Goal: Register for event/course

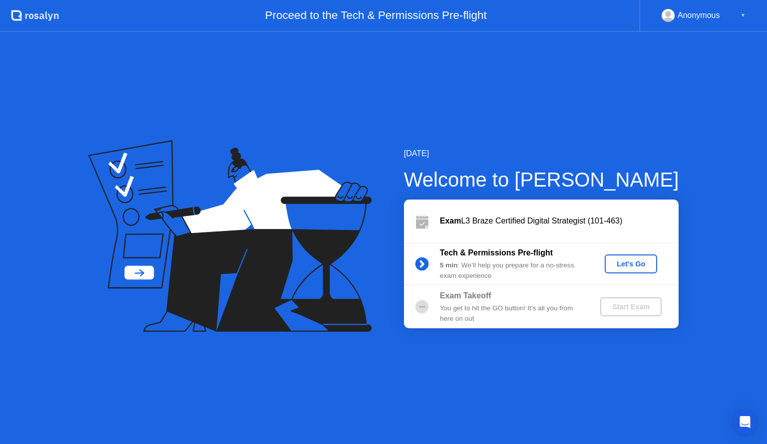
click at [633, 274] on div "Tech & Permissions Pre-flight 5 min : We’ll help you prepare for a no-stress ex…" at bounding box center [541, 264] width 275 height 43
click at [632, 263] on div "Let's Go" at bounding box center [631, 264] width 44 height 8
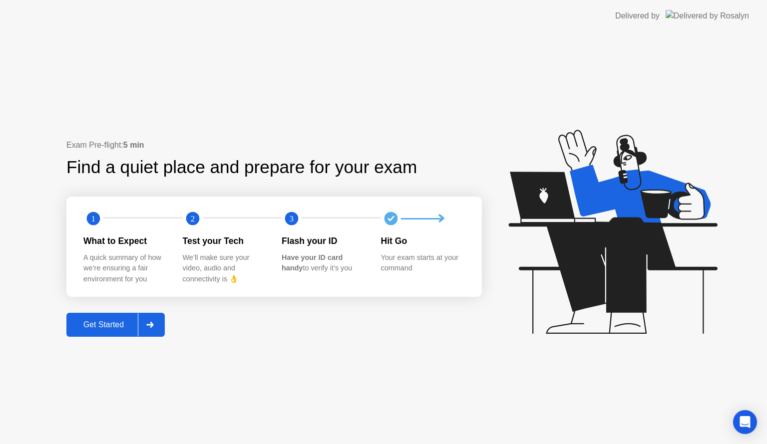
click at [110, 322] on div "Get Started" at bounding box center [103, 325] width 68 height 9
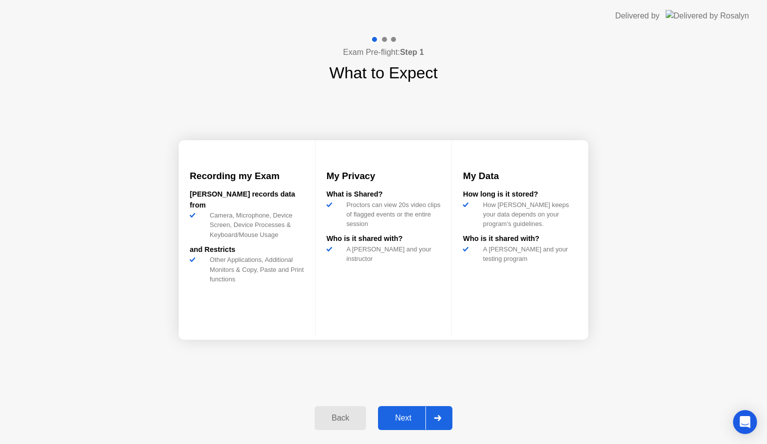
click at [408, 420] on div "Next" at bounding box center [403, 418] width 44 height 9
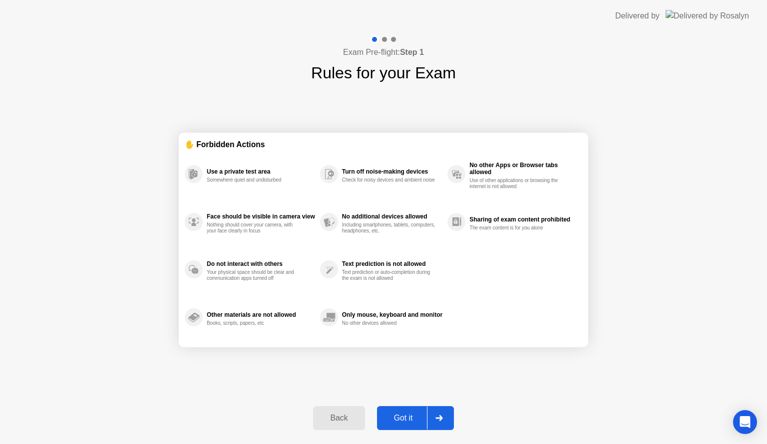
click at [408, 420] on div "Got it" at bounding box center [403, 418] width 47 height 9
select select "**********"
select select "*******"
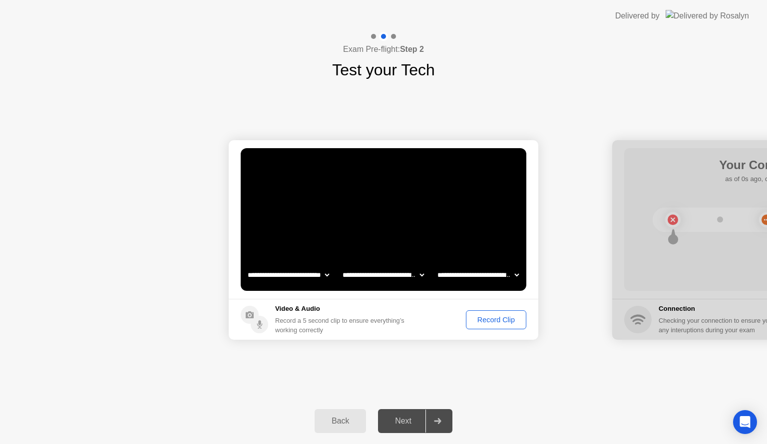
click at [406, 418] on div "Next" at bounding box center [403, 421] width 44 height 9
click at [499, 320] on div "Record Clip" at bounding box center [495, 320] width 53 height 8
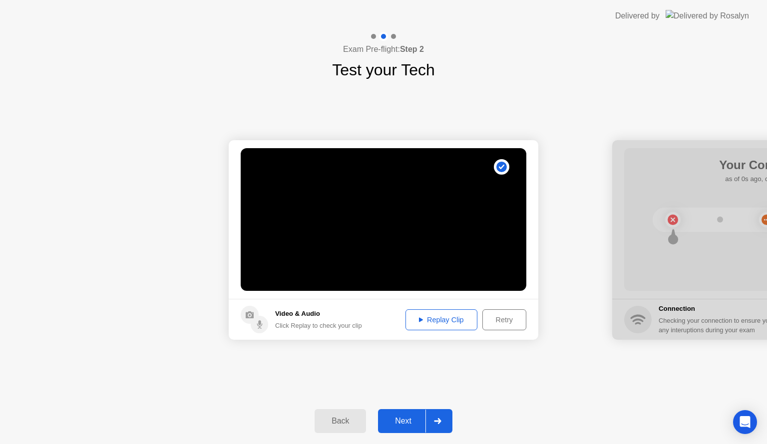
click at [408, 425] on div "Next" at bounding box center [403, 421] width 44 height 9
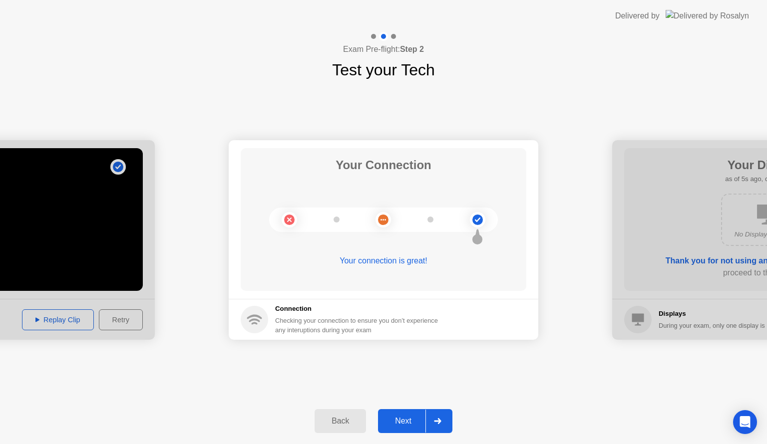
click at [403, 413] on button "Next" at bounding box center [415, 421] width 74 height 24
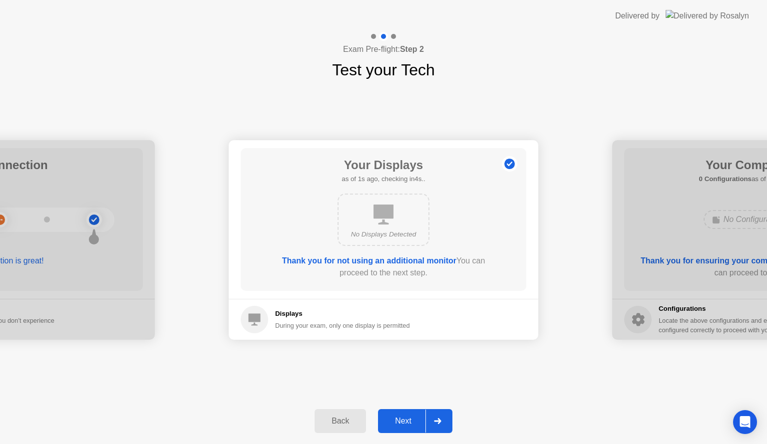
click at [403, 413] on button "Next" at bounding box center [415, 421] width 74 height 24
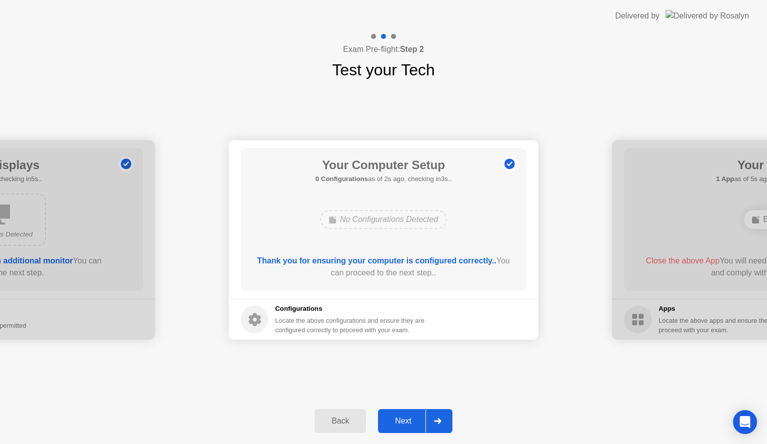
click at [403, 413] on button "Next" at bounding box center [415, 421] width 74 height 24
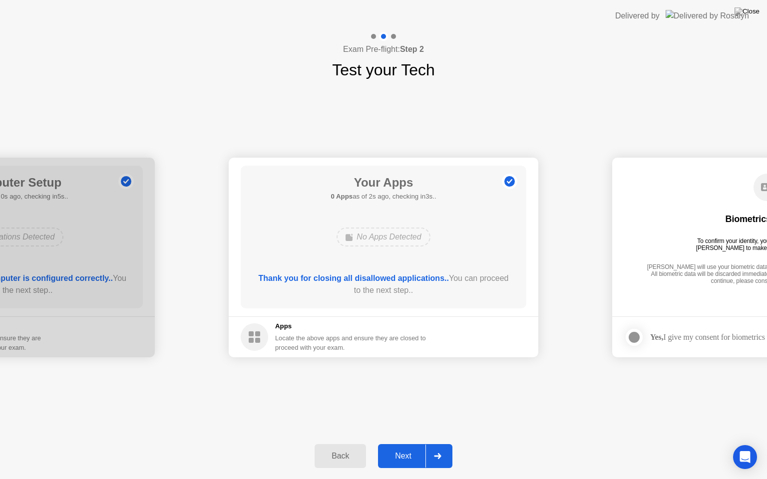
click at [406, 444] on div "Next" at bounding box center [403, 456] width 44 height 9
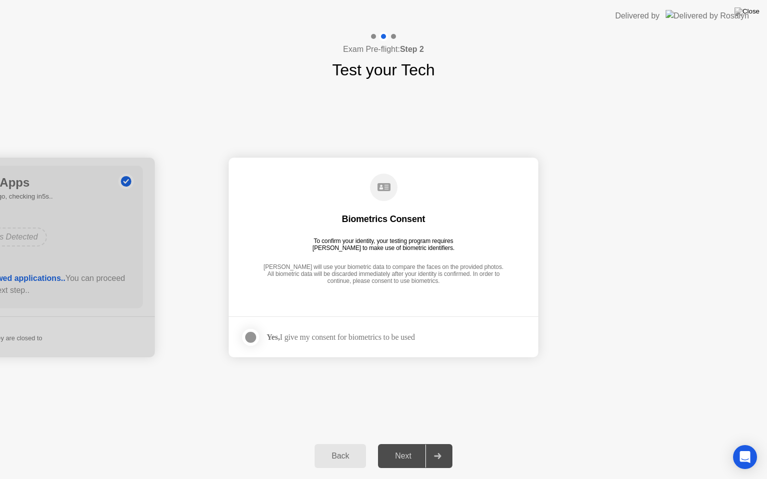
click at [293, 335] on div "Yes, I give my consent for biometrics to be used" at bounding box center [341, 337] width 148 height 9
click at [252, 336] on div at bounding box center [251, 338] width 12 height 12
click at [410, 444] on div "Next" at bounding box center [403, 456] width 44 height 9
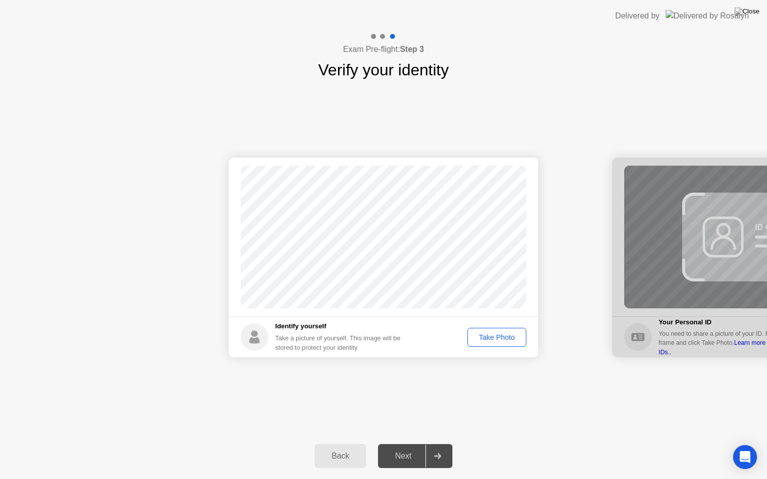
click at [487, 340] on div "Take Photo" at bounding box center [497, 338] width 52 height 8
click at [408, 444] on div "Next" at bounding box center [403, 456] width 44 height 9
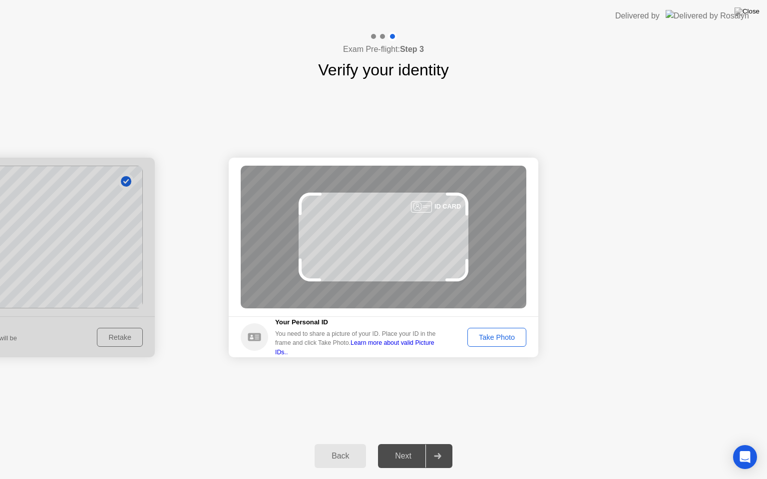
click at [498, 336] on div "Take Photo" at bounding box center [497, 338] width 52 height 8
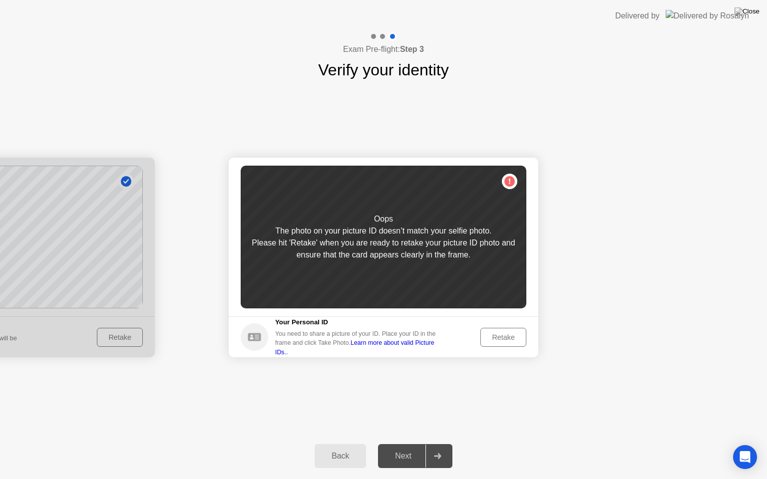
click at [502, 335] on div "Retake" at bounding box center [503, 338] width 39 height 8
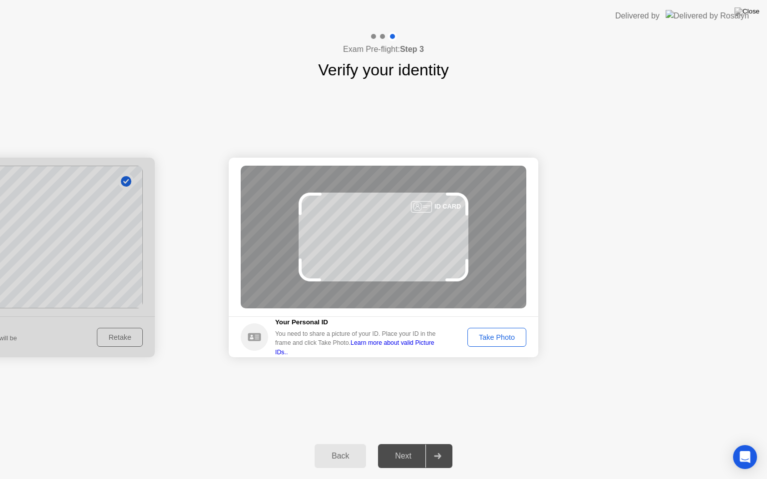
click at [483, 334] on div "Take Photo" at bounding box center [497, 338] width 52 height 8
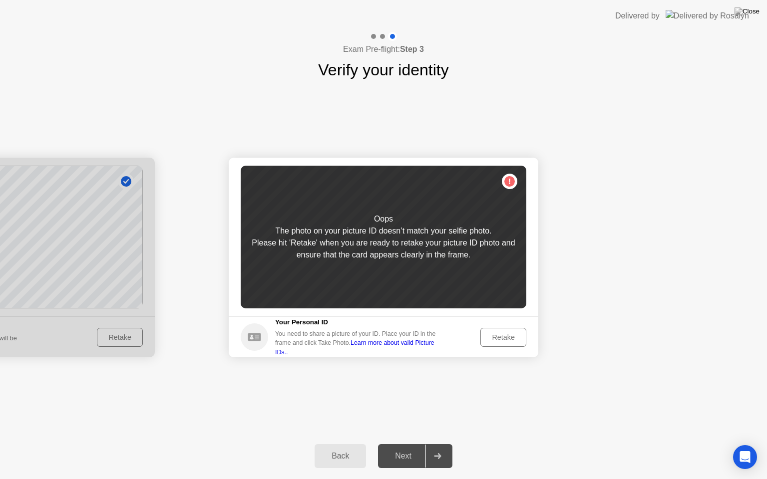
click at [498, 338] on div "Retake" at bounding box center [503, 338] width 39 height 8
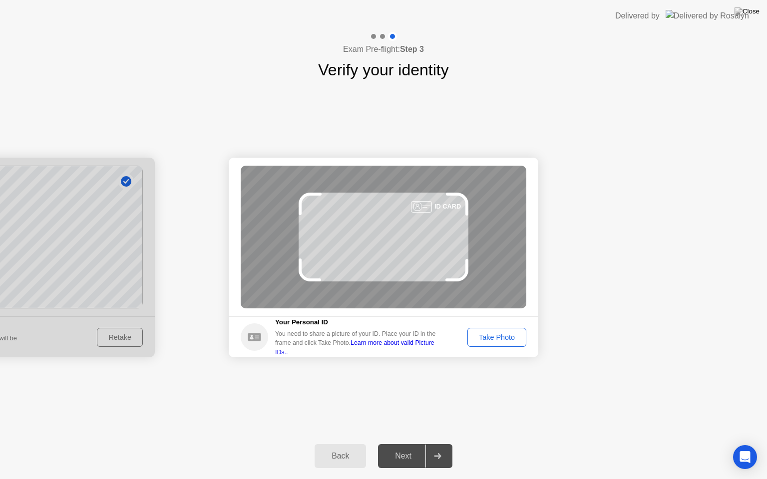
click at [471, 336] on div "Take Photo" at bounding box center [497, 338] width 52 height 8
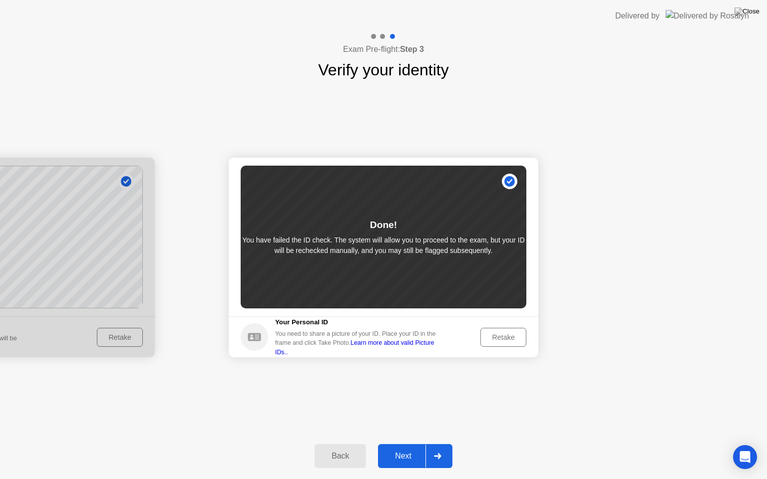
click at [406, 444] on div "Next" at bounding box center [403, 456] width 44 height 9
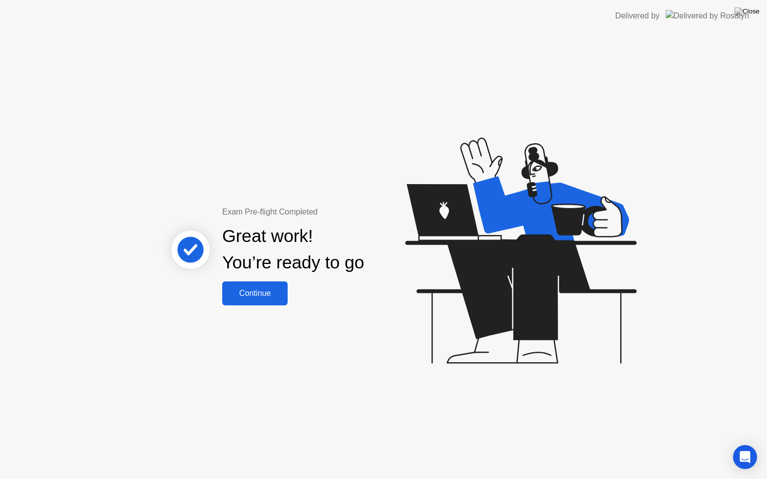
click at [263, 287] on button "Continue" at bounding box center [254, 294] width 65 height 24
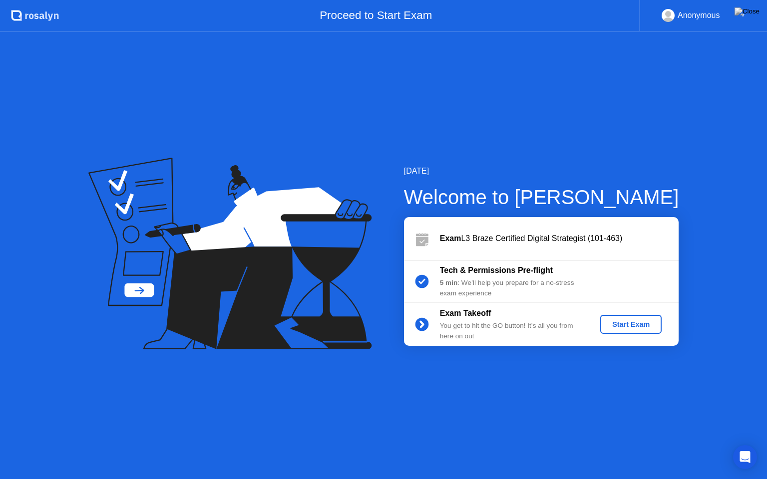
click at [637, 326] on div "Start Exam" at bounding box center [630, 325] width 53 height 8
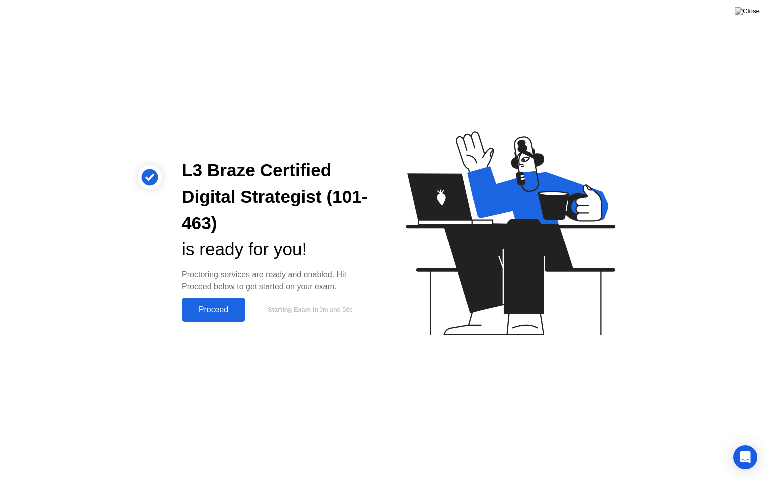
click at [211, 303] on button "Proceed" at bounding box center [213, 310] width 63 height 24
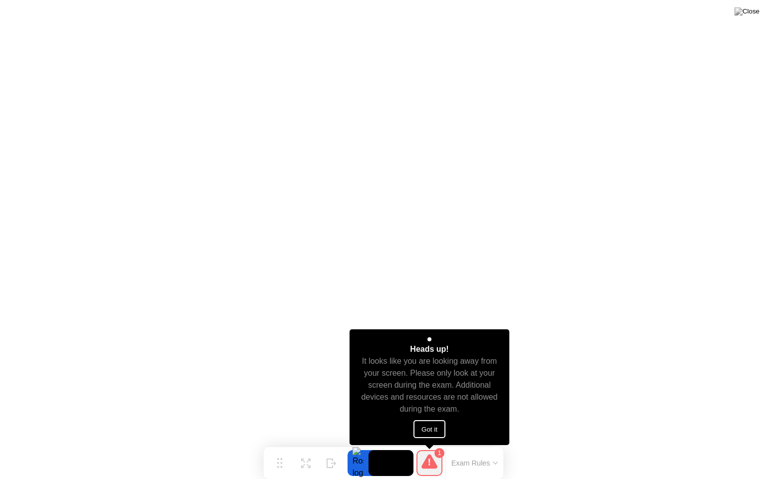
click at [429, 432] on button "Got it" at bounding box center [429, 429] width 32 height 18
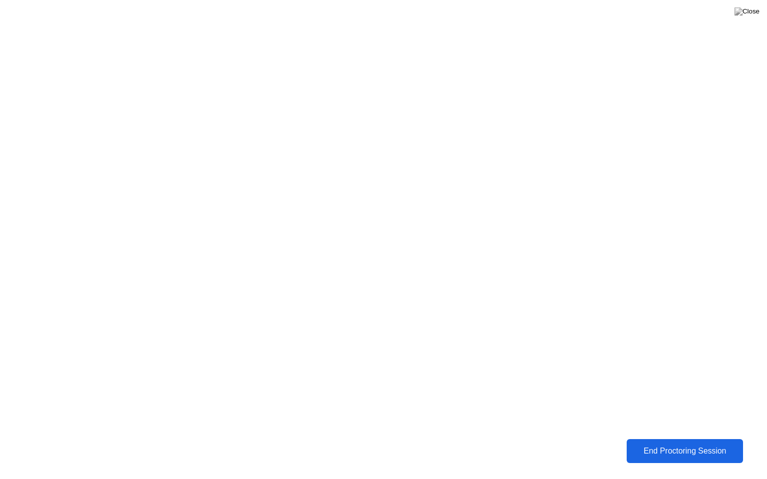
click at [687, 444] on div "End Proctoring Session" at bounding box center [684, 451] width 121 height 10
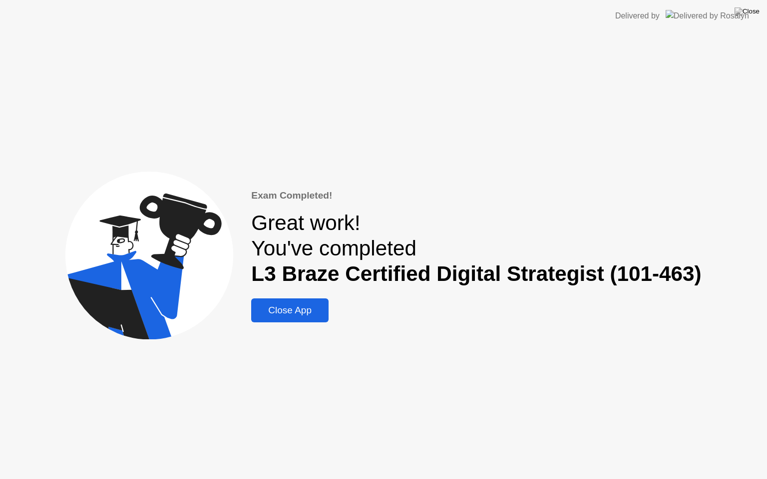
click at [304, 311] on div "Close App" at bounding box center [289, 310] width 71 height 11
